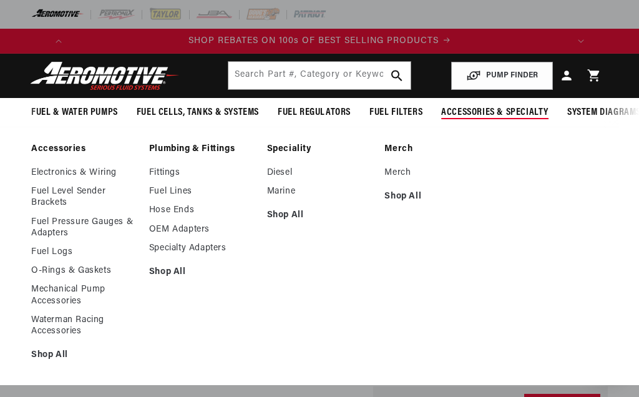
click at [57, 221] on link "Fuel Pressure Gauges & Adapters" at bounding box center [83, 227] width 105 height 22
click at [206, 233] on link "OEM Adapters" at bounding box center [201, 229] width 105 height 11
click at [222, 243] on link "Specialty Adapters" at bounding box center [201, 248] width 105 height 11
click at [170, 173] on link "Fittings" at bounding box center [201, 172] width 105 height 11
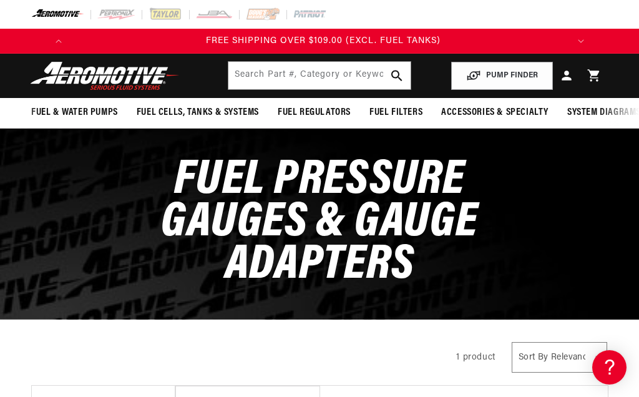
scroll to position [0, 337]
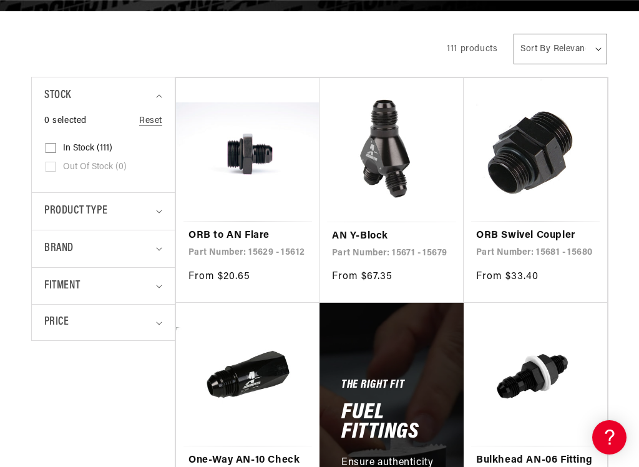
scroll to position [0, 493]
click at [58, 207] on span "Product type" at bounding box center [75, 211] width 63 height 18
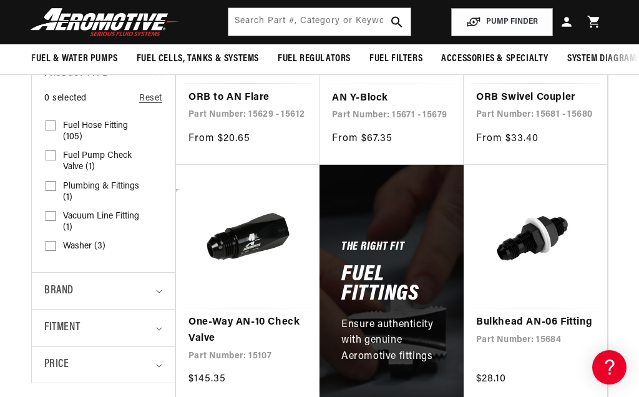
scroll to position [0, 0]
click at [52, 178] on label "Plumbing & Fittings (1) Plumbing & Fittings (1 product)" at bounding box center [100, 192] width 108 height 30
click at [52, 183] on input "Plumbing & Fittings (1) Plumbing & Fittings (1 product)" at bounding box center [51, 188] width 10 height 10
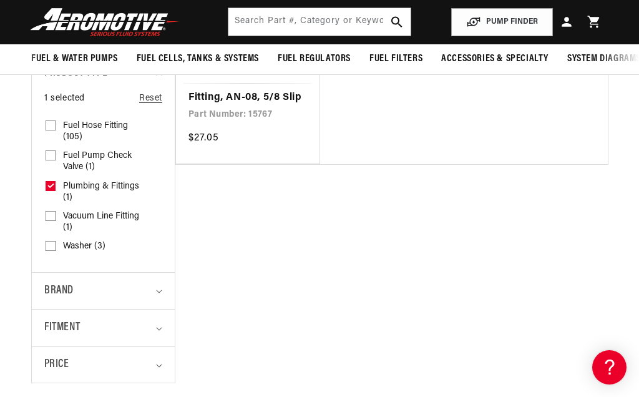
click at [54, 177] on label "Plumbing & Fittings (1) Plumbing & Fittings (1 product)" at bounding box center [100, 192] width 108 height 30
click at [54, 183] on input "Plumbing & Fittings (1) Plumbing & Fittings (1 product)" at bounding box center [51, 188] width 10 height 10
checkbox input "false"
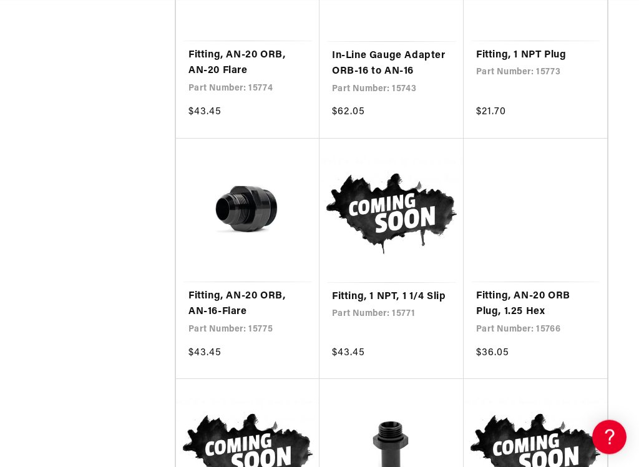
scroll to position [7773, 0]
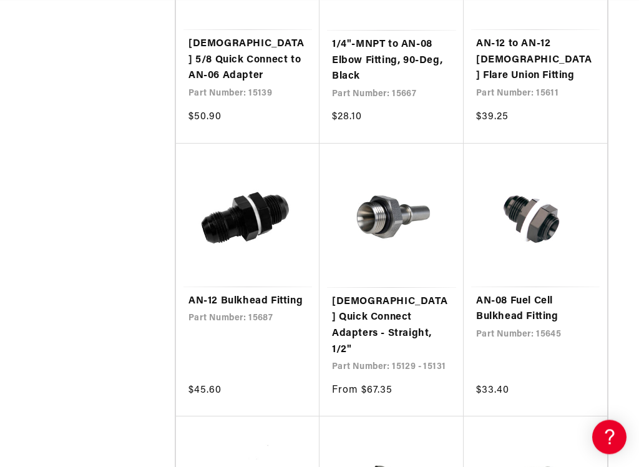
scroll to position [8998, 0]
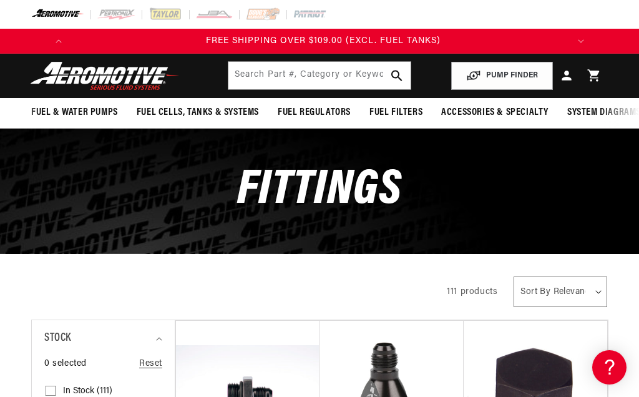
scroll to position [116, 0]
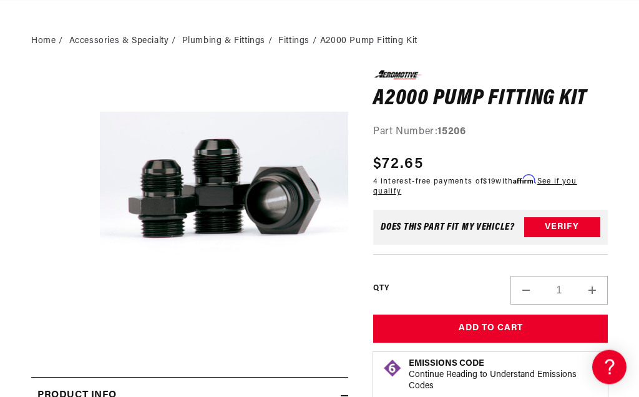
scroll to position [70, 0]
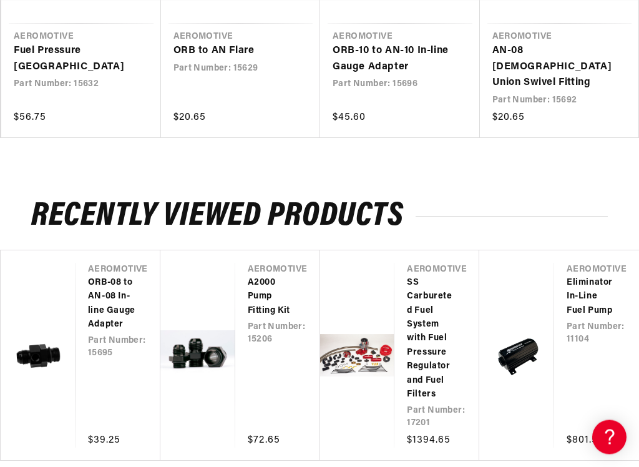
scroll to position [1258, 0]
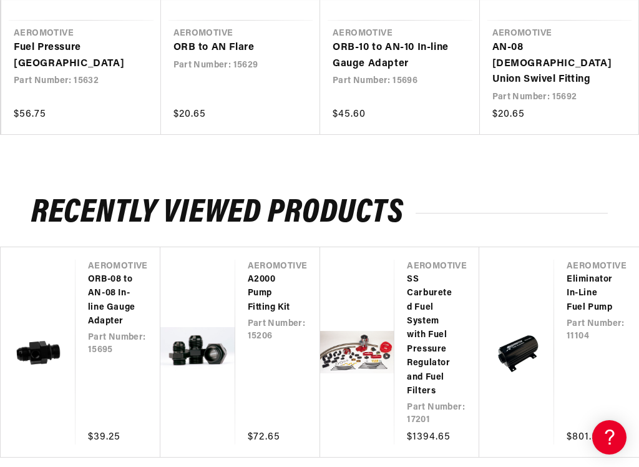
click at [588, 273] on link "Eliminator In-Line Fuel Pump" at bounding box center [589, 294] width 47 height 42
click at [601, 273] on link "Eliminator In-Line Fuel Pump" at bounding box center [589, 294] width 47 height 42
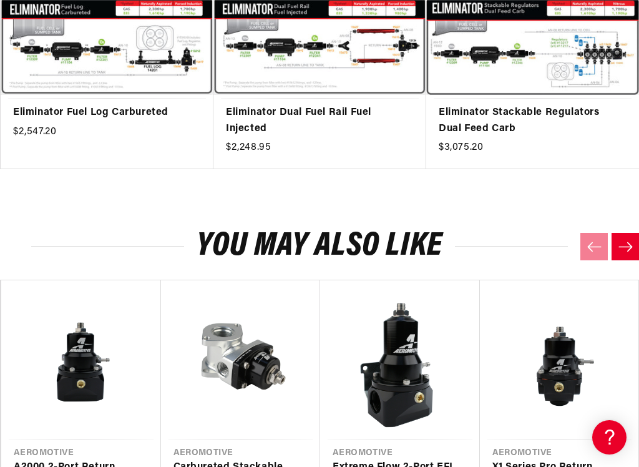
click at [627, 241] on icon "Next slide" at bounding box center [626, 246] width 16 height 11
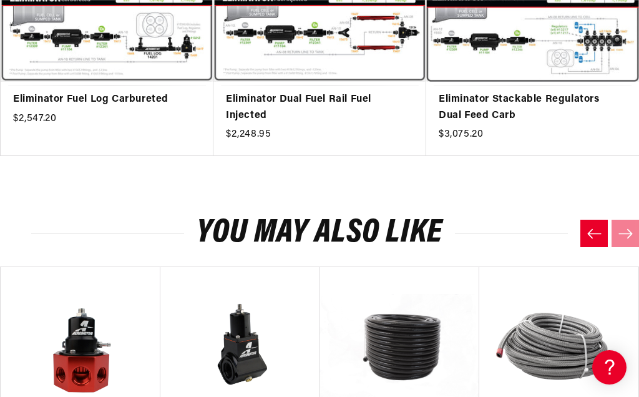
click at [581, 220] on button "Previous slide" at bounding box center [593, 233] width 27 height 27
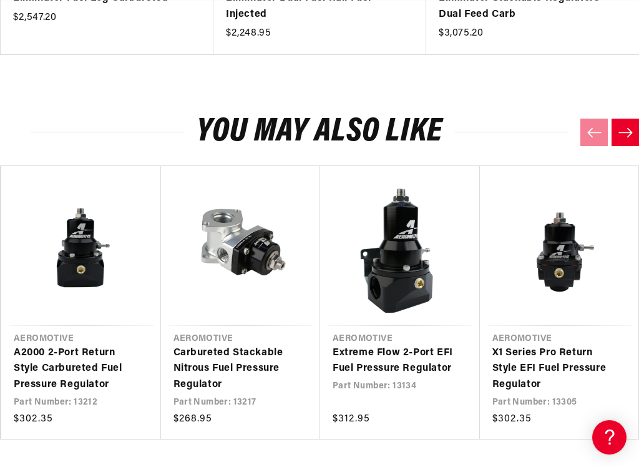
click at [626, 127] on icon "Next slide" at bounding box center [626, 132] width 16 height 11
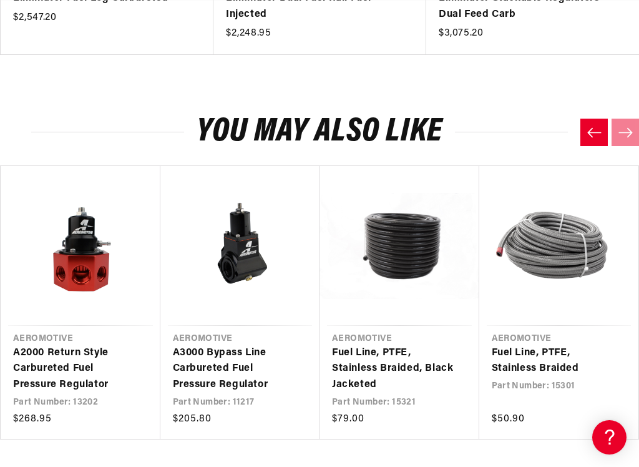
click at [550, 345] on link "Fuel Line, PTFE, Stainless Braided" at bounding box center [553, 361] width 122 height 32
click at [531, 345] on link "Fuel Line, PTFE, Stainless Braided" at bounding box center [553, 361] width 122 height 32
